Goal: Information Seeking & Learning: Learn about a topic

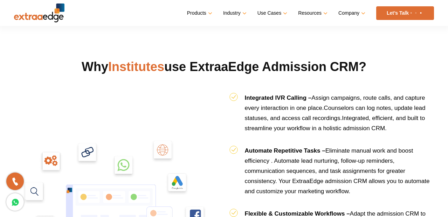
scroll to position [621, 0]
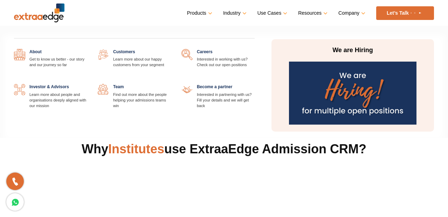
click at [87, 49] on link at bounding box center [87, 49] width 0 height 0
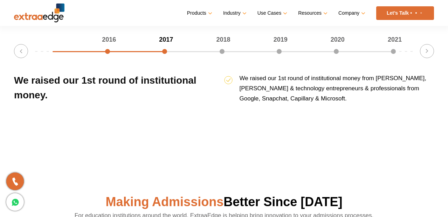
scroll to position [966, 0]
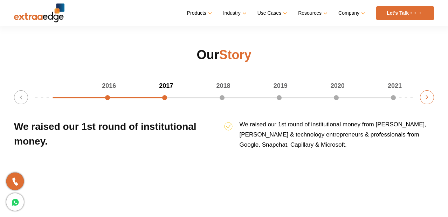
click at [432, 97] on button "Next" at bounding box center [427, 97] width 14 height 14
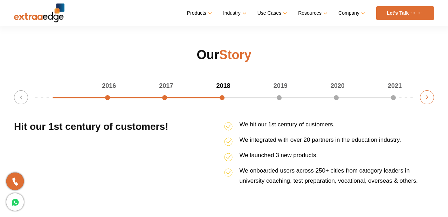
click at [423, 97] on button "Next" at bounding box center [427, 97] width 14 height 14
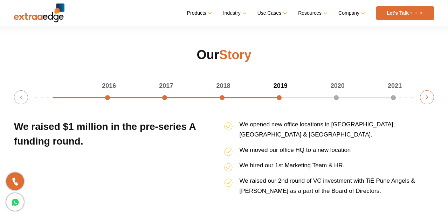
click at [423, 97] on button "Next" at bounding box center [427, 97] width 14 height 14
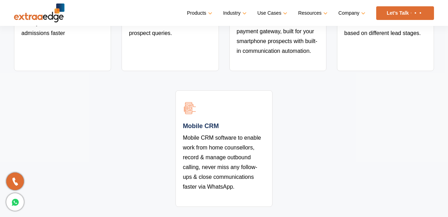
scroll to position [1405, 0]
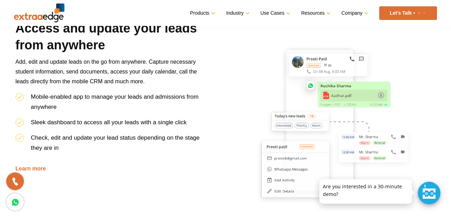
scroll to position [336, 0]
